Goal: Task Accomplishment & Management: Use online tool/utility

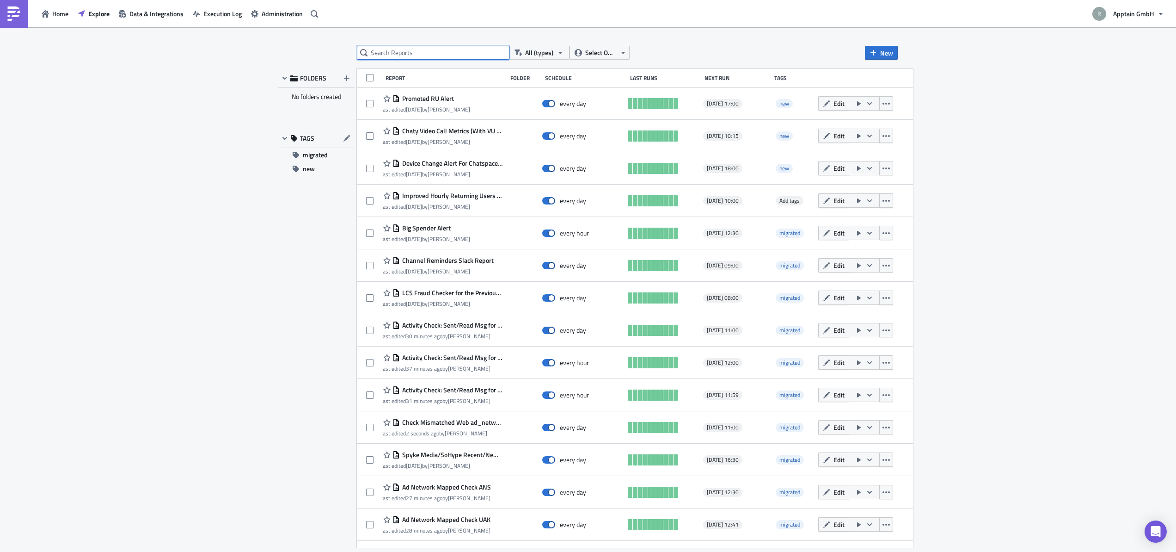
click at [431, 51] on input "text" at bounding box center [433, 53] width 153 height 14
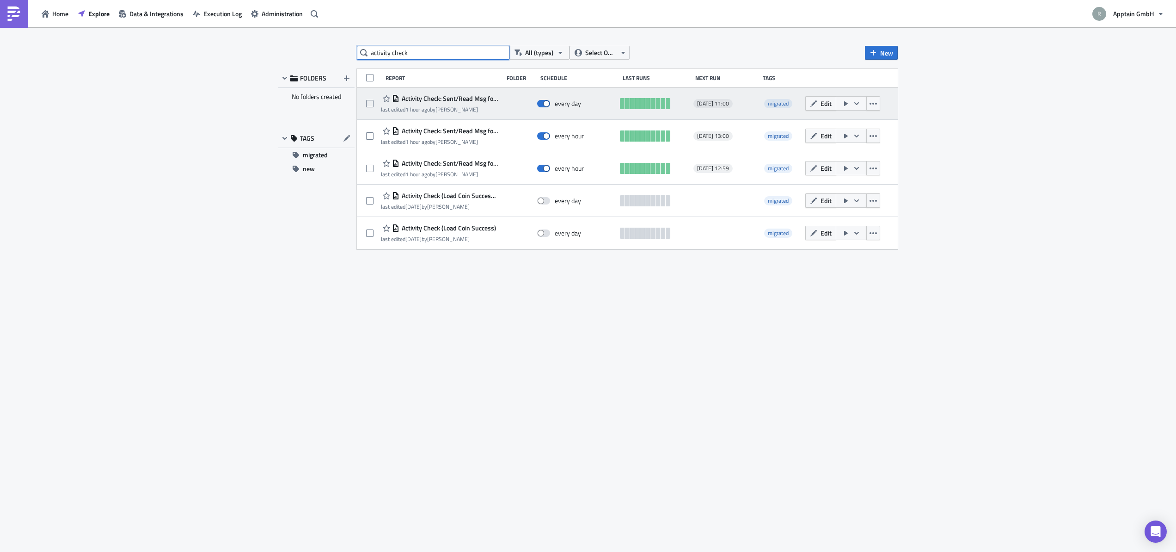
type input "activity check"
click at [466, 98] on span "Activity Check: Sent/Read Msg for Web Chaty" at bounding box center [449, 98] width 99 height 8
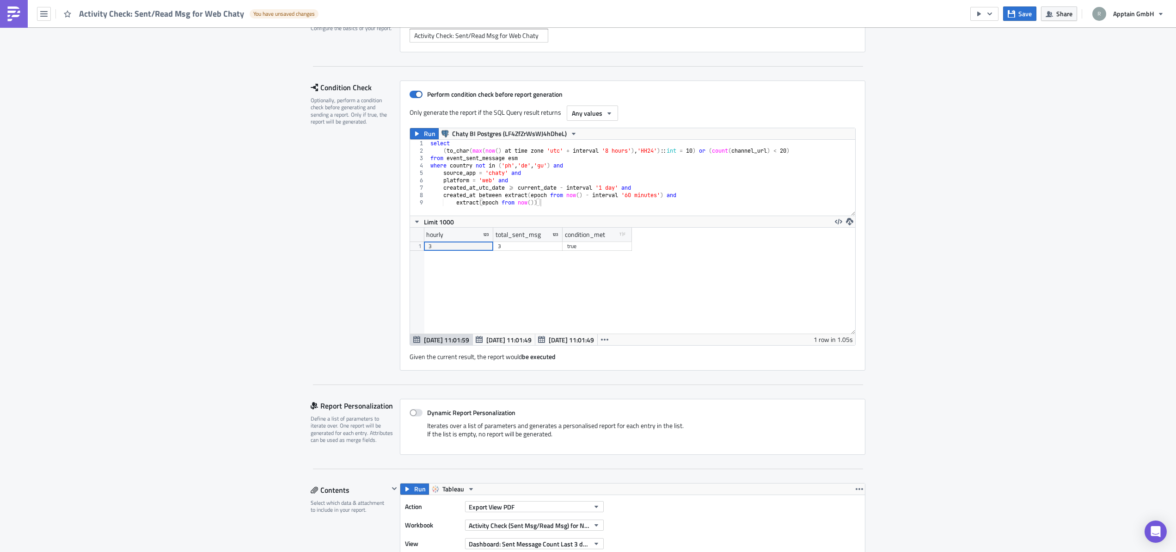
scroll to position [40, 0]
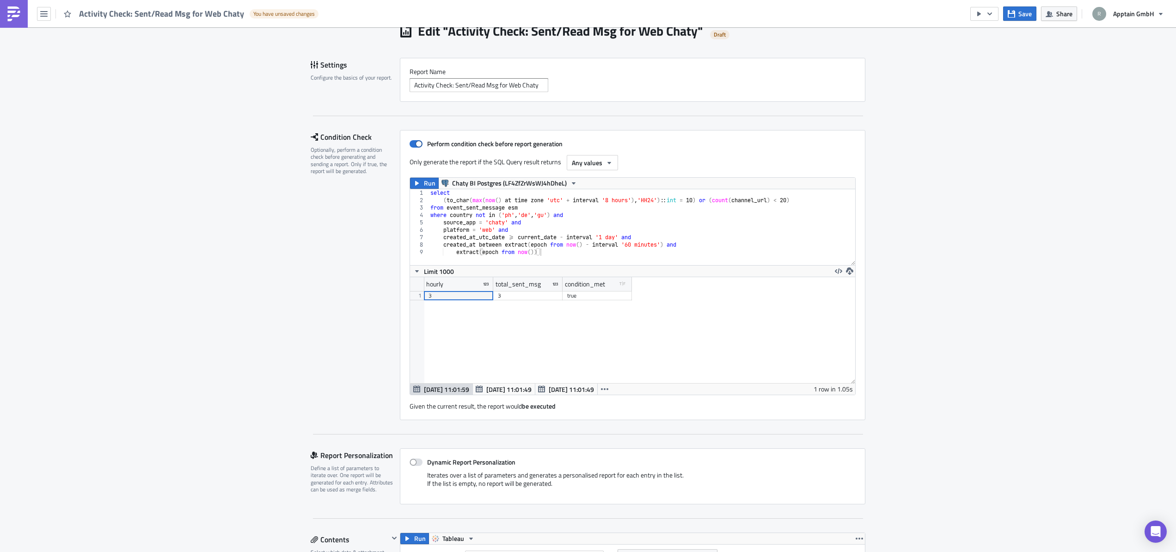
type textarea "created_at between extract(epoch from now() - interval '60 minutes') and"
click at [586, 247] on div "select ( to_char ( max ( now ( ) at time zone 'utc' + interval '8 hours' ) , 'H…" at bounding box center [642, 234] width 427 height 91
click at [424, 187] on span "Run" at bounding box center [430, 183] width 12 height 11
click at [581, 164] on span "Any values" at bounding box center [587, 163] width 31 height 10
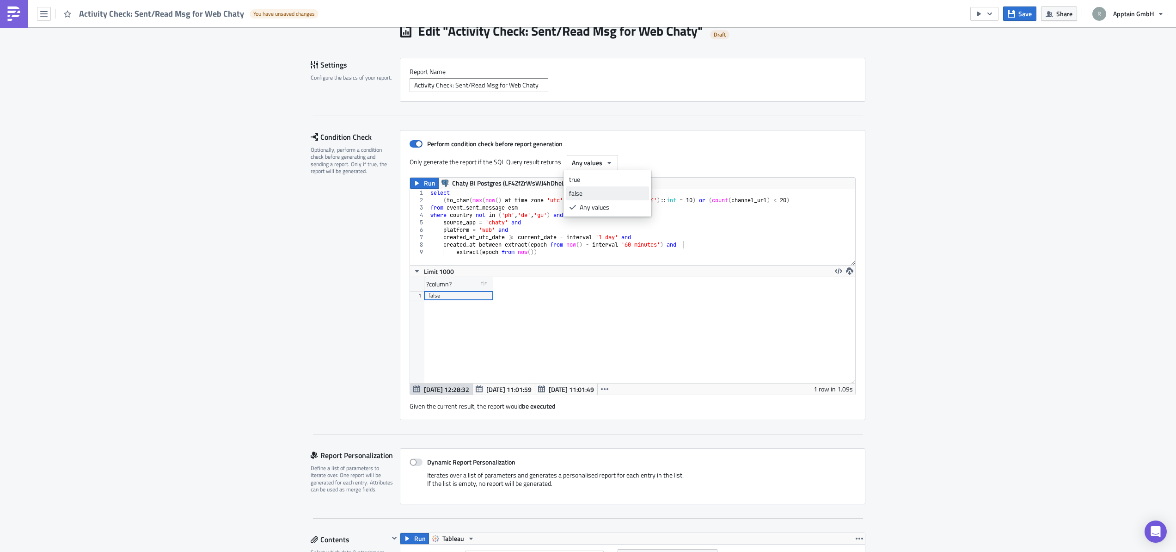
click at [578, 197] on div "false" at bounding box center [607, 193] width 77 height 9
click at [586, 351] on div "?column? type-boolean Created with Sketch. 1 false" at bounding box center [632, 330] width 445 height 106
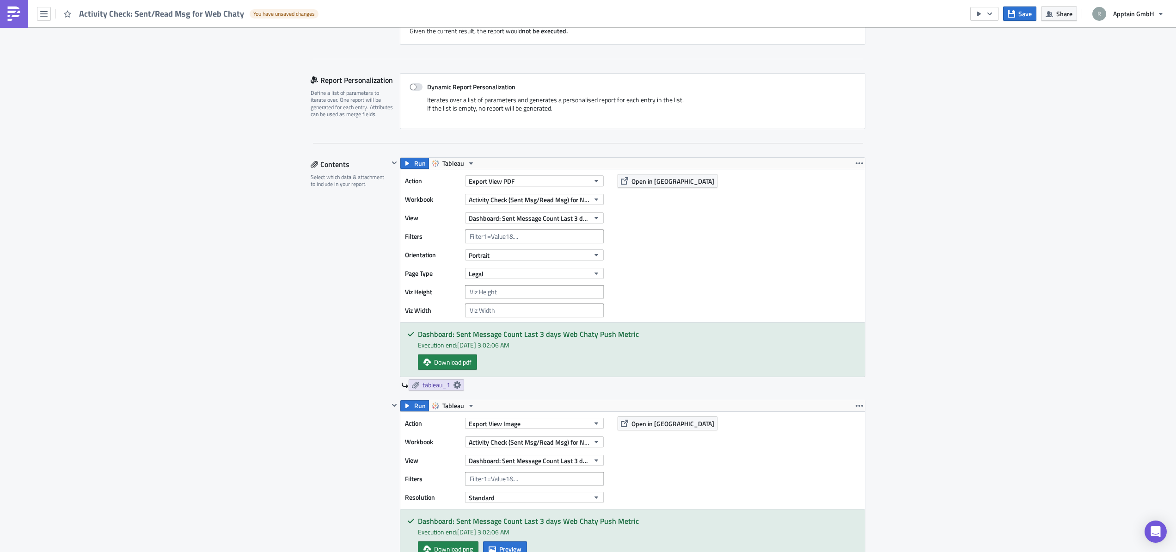
scroll to position [534, 0]
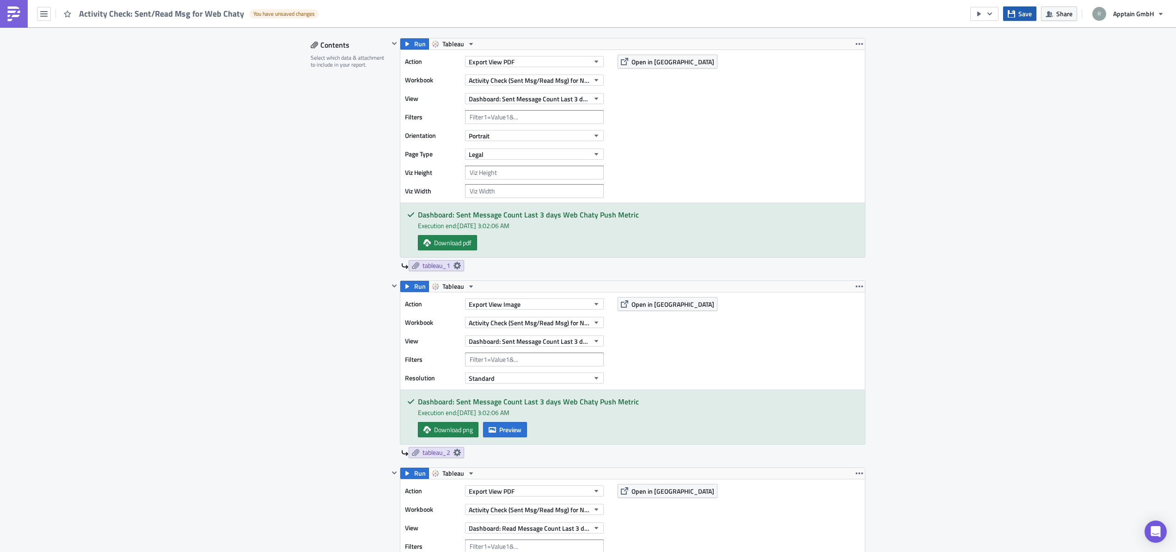
click at [586, 12] on button "Save" at bounding box center [1019, 13] width 33 height 14
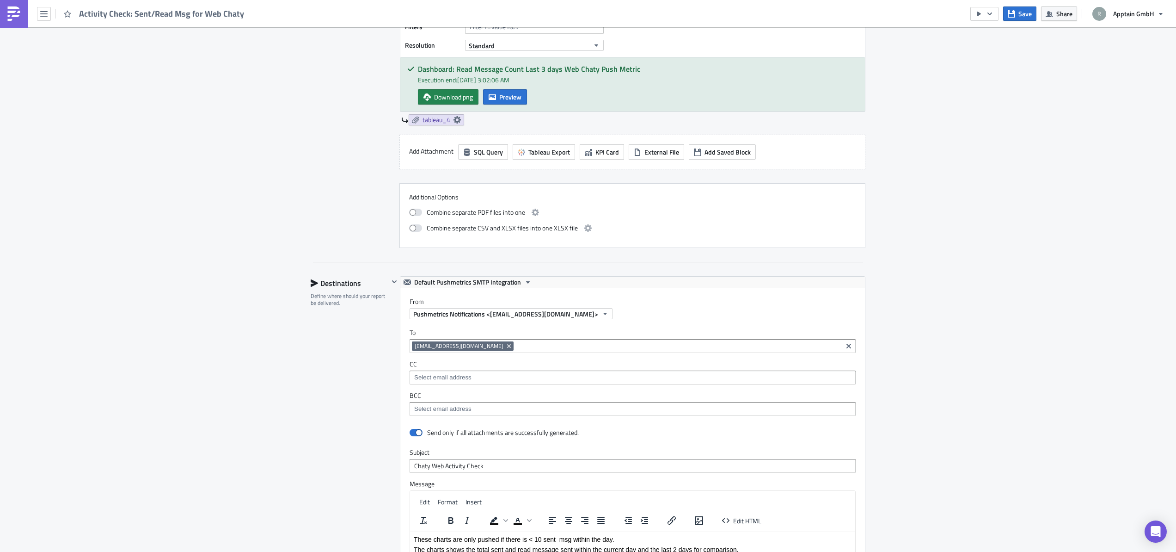
scroll to position [1878, 0]
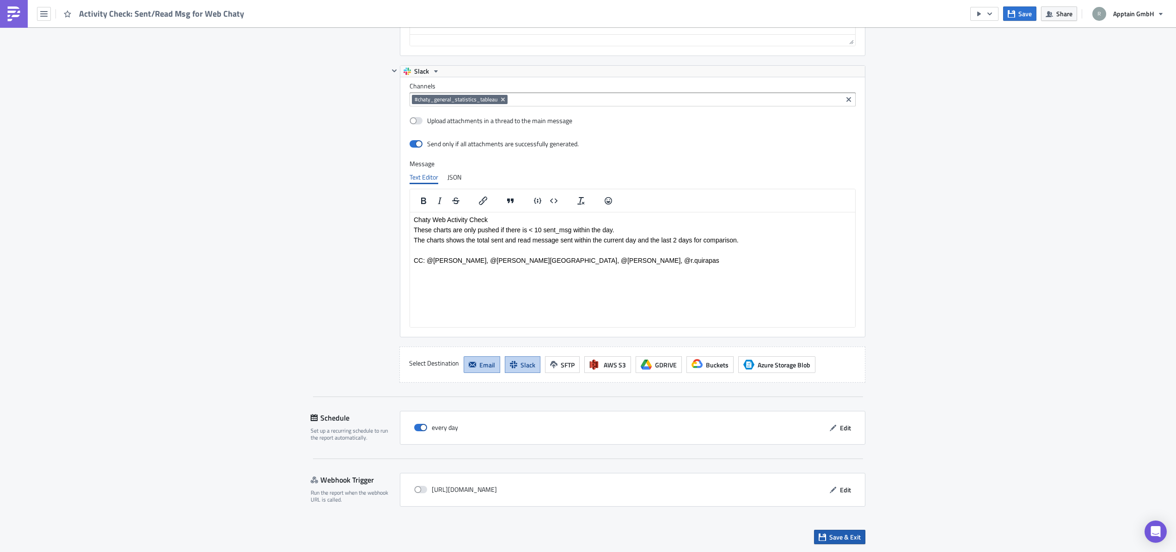
click at [586, 537] on span "Save & Exit" at bounding box center [845, 537] width 31 height 10
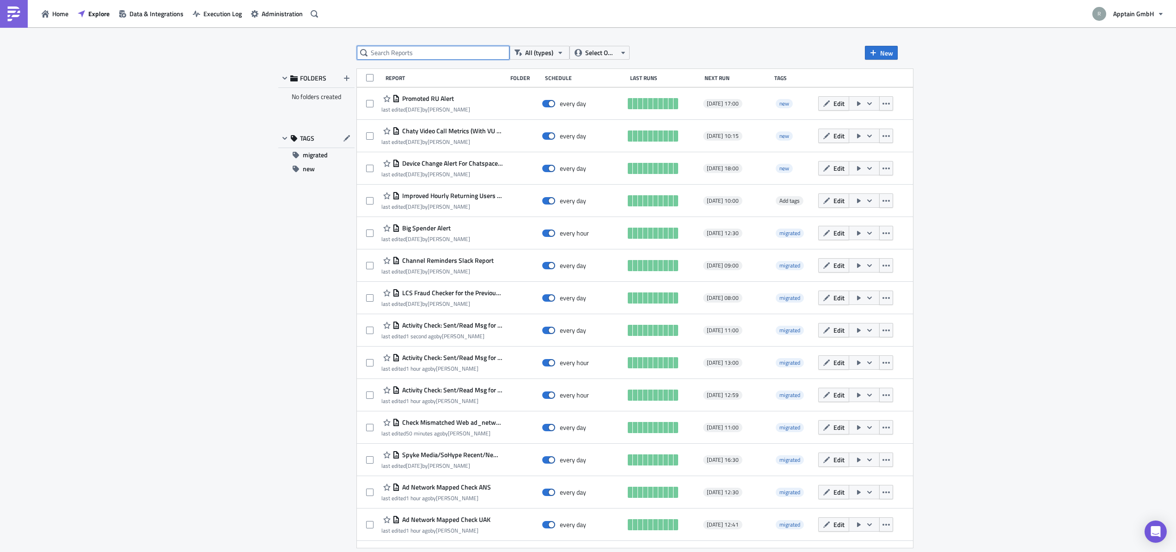
click at [463, 53] on input "text" at bounding box center [433, 53] width 153 height 14
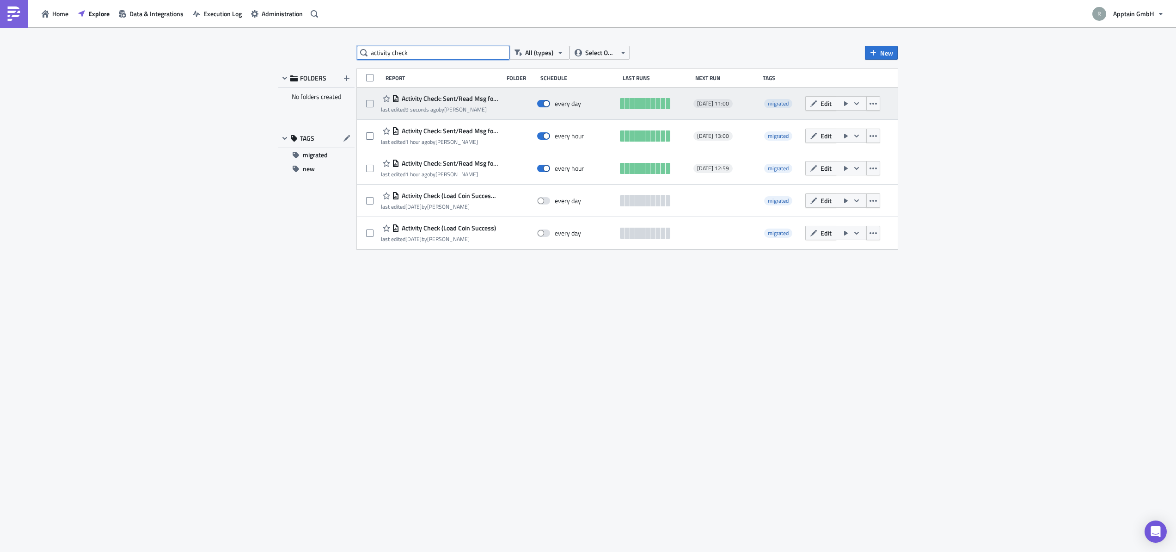
type input "activity check"
click at [459, 98] on span "Activity Check: Sent/Read Msg for Web Chaty" at bounding box center [449, 98] width 99 height 8
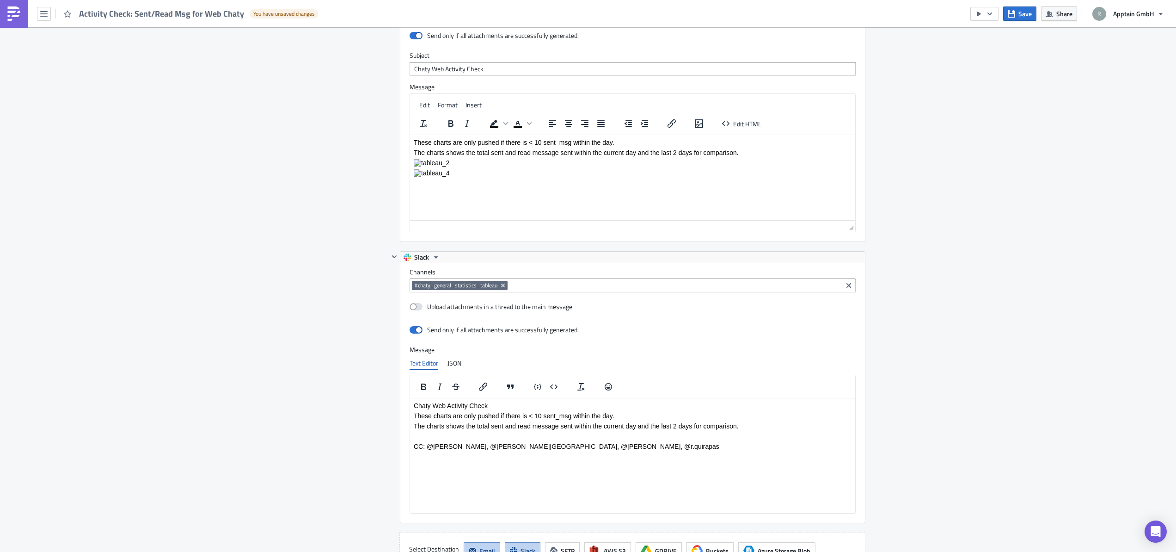
scroll to position [1878, 0]
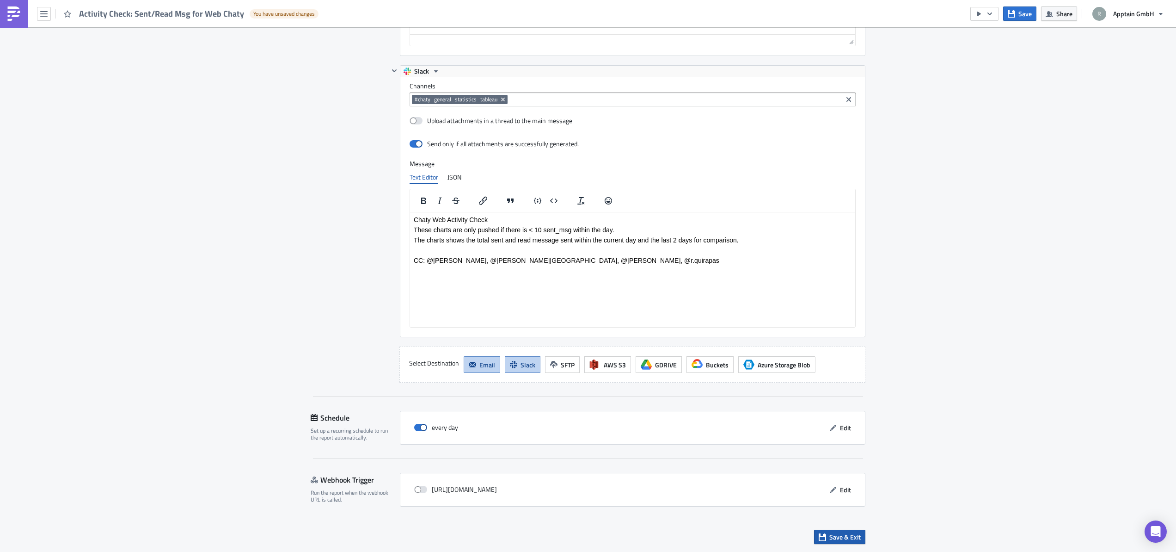
click at [586, 534] on span "Save & Exit" at bounding box center [845, 537] width 31 height 10
